Goal: Transaction & Acquisition: Obtain resource

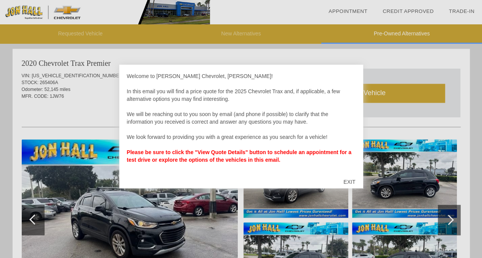
scroll to position [468, 0]
click at [346, 177] on div "EXIT" at bounding box center [349, 182] width 27 height 23
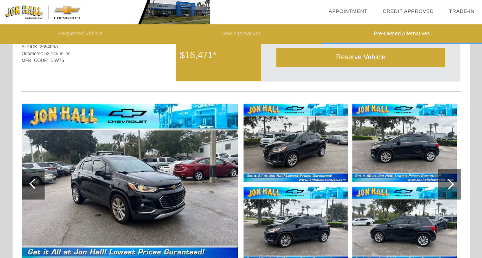
scroll to position [504, 0]
click at [187, 163] on img at bounding box center [130, 185] width 216 height 162
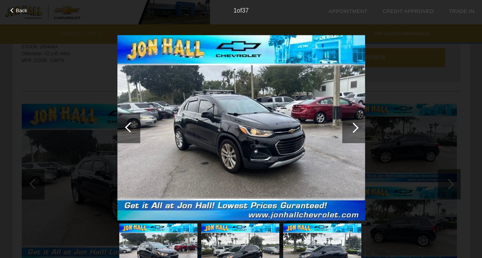
click at [343, 131] on div at bounding box center [353, 128] width 23 height 30
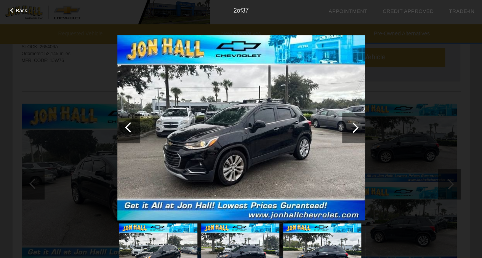
click at [343, 131] on div at bounding box center [353, 128] width 23 height 30
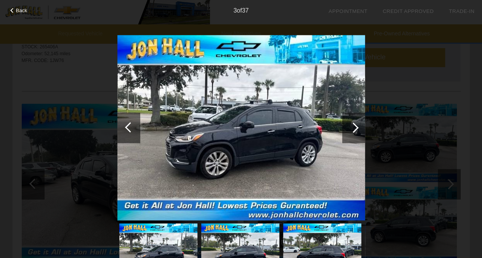
click at [343, 131] on div at bounding box center [353, 128] width 23 height 30
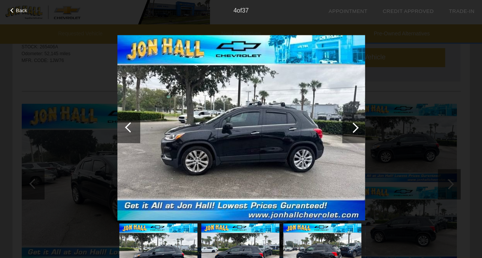
click at [343, 131] on div at bounding box center [353, 128] width 23 height 30
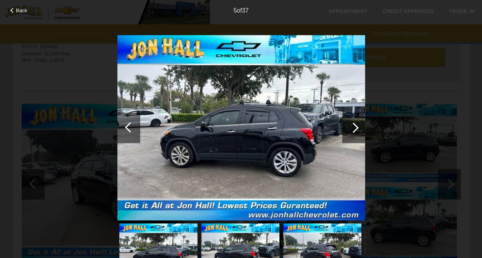
click at [343, 131] on div at bounding box center [353, 128] width 23 height 30
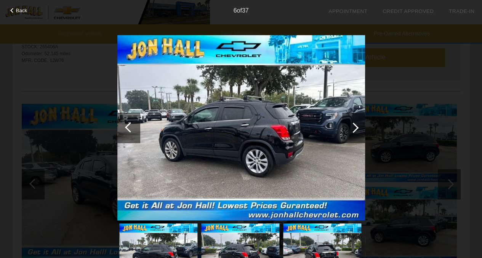
click at [349, 132] on div at bounding box center [353, 128] width 23 height 30
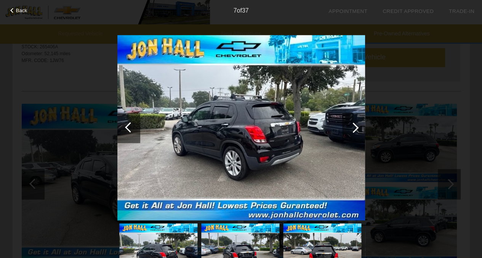
click at [349, 132] on div at bounding box center [353, 128] width 23 height 30
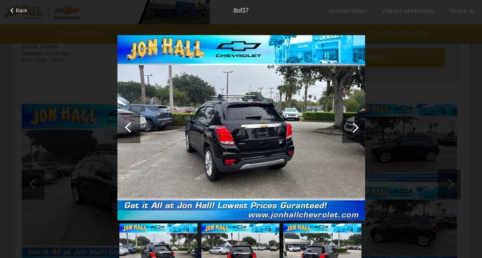
click at [349, 132] on div at bounding box center [353, 128] width 23 height 30
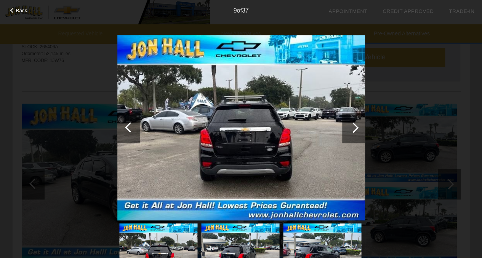
click at [349, 132] on div at bounding box center [353, 128] width 23 height 30
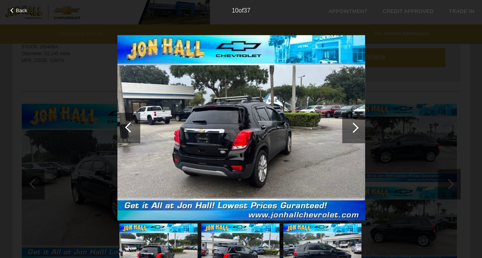
click at [349, 132] on div at bounding box center [353, 128] width 23 height 30
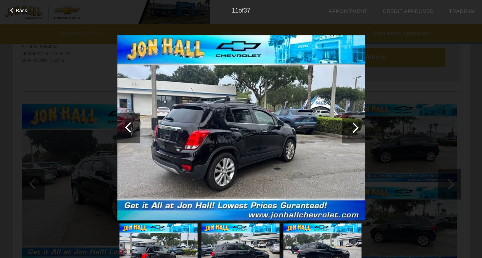
click at [349, 132] on div at bounding box center [353, 128] width 23 height 30
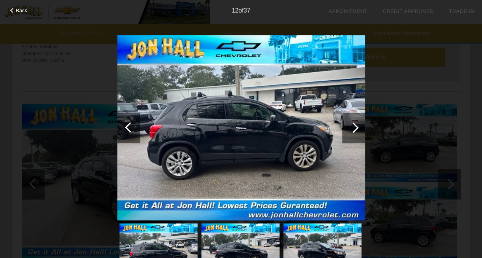
click at [349, 132] on div at bounding box center [353, 128] width 23 height 30
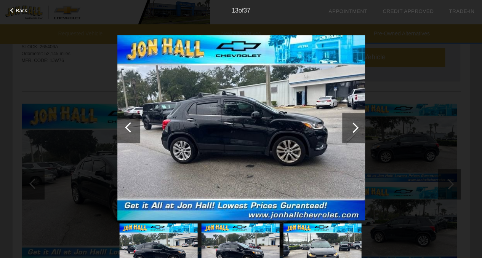
click at [349, 132] on div at bounding box center [353, 128] width 23 height 30
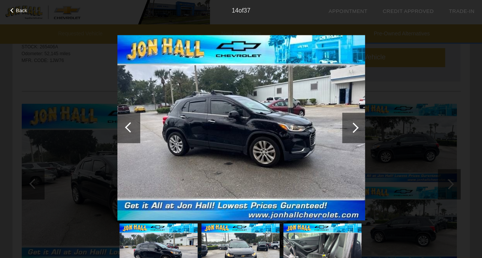
click at [349, 132] on div at bounding box center [353, 128] width 23 height 30
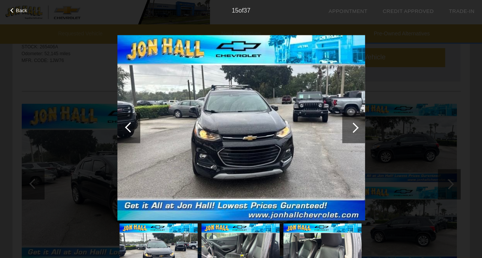
click at [349, 132] on div at bounding box center [353, 128] width 23 height 30
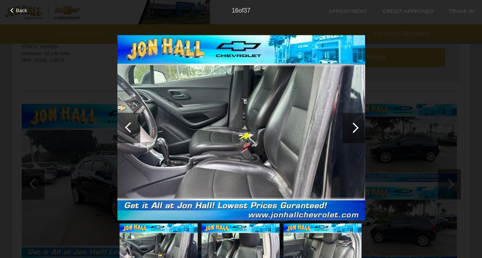
click at [349, 132] on div at bounding box center [353, 128] width 23 height 30
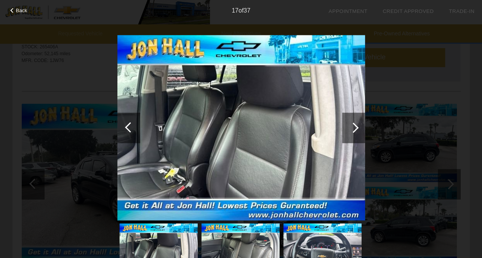
click at [349, 132] on div at bounding box center [353, 128] width 23 height 30
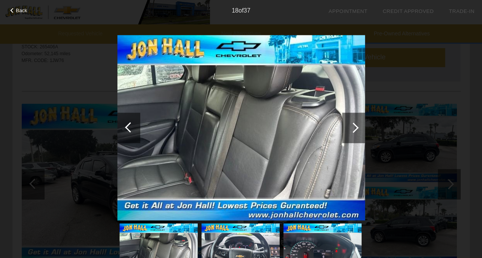
click at [349, 132] on div at bounding box center [353, 128] width 23 height 30
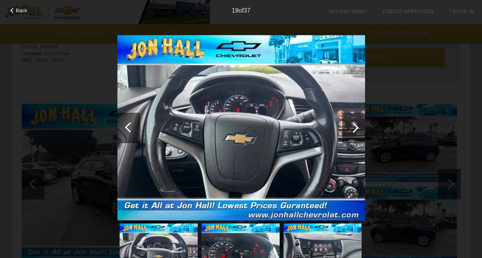
click at [349, 132] on div at bounding box center [353, 128] width 23 height 30
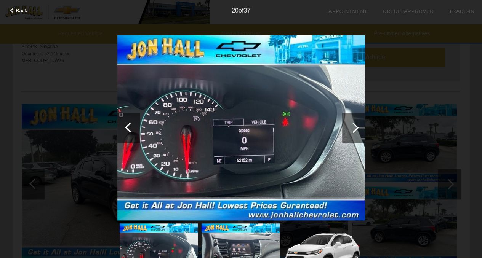
click at [349, 132] on div at bounding box center [353, 128] width 23 height 30
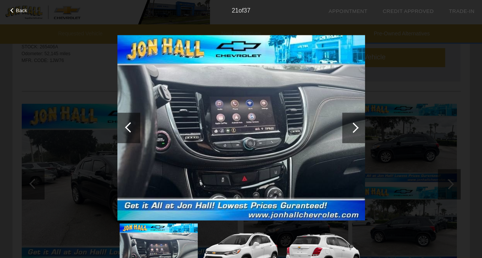
click at [349, 132] on div at bounding box center [353, 128] width 23 height 30
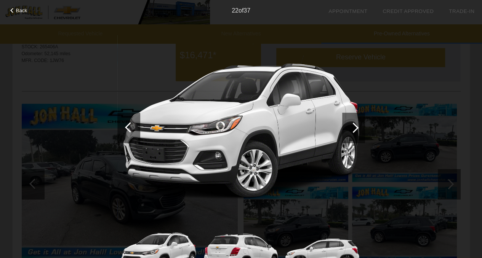
click at [349, 132] on div at bounding box center [353, 128] width 23 height 30
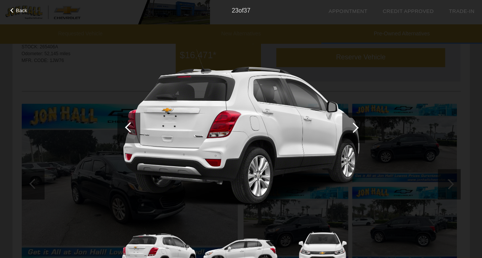
click at [349, 132] on div at bounding box center [353, 128] width 23 height 30
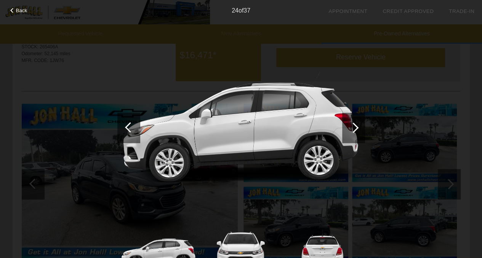
click at [349, 132] on div at bounding box center [353, 128] width 23 height 30
